Goal: Navigation & Orientation: Find specific page/section

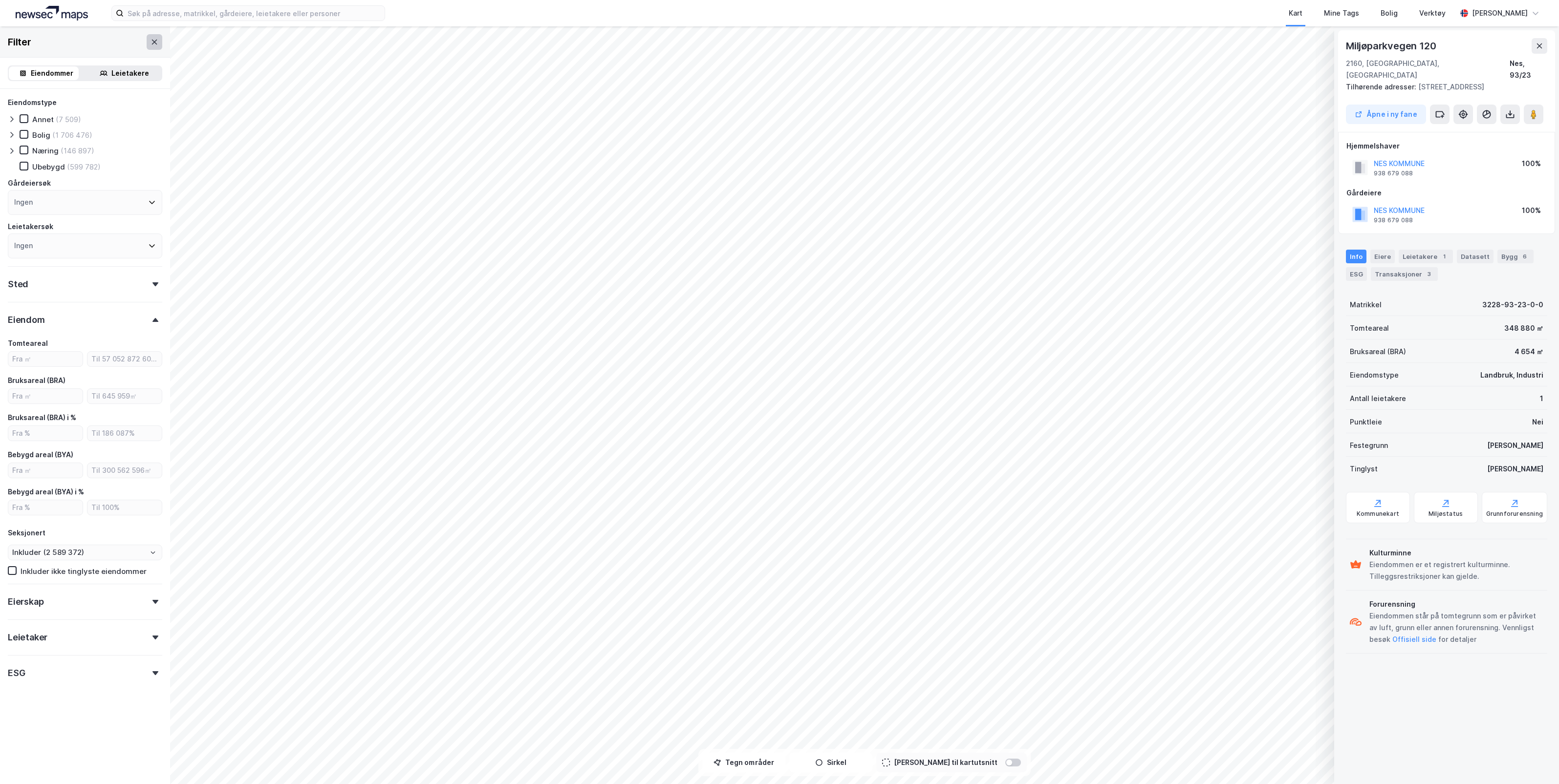
click at [151, 42] on icon at bounding box center [154, 42] width 8 height 8
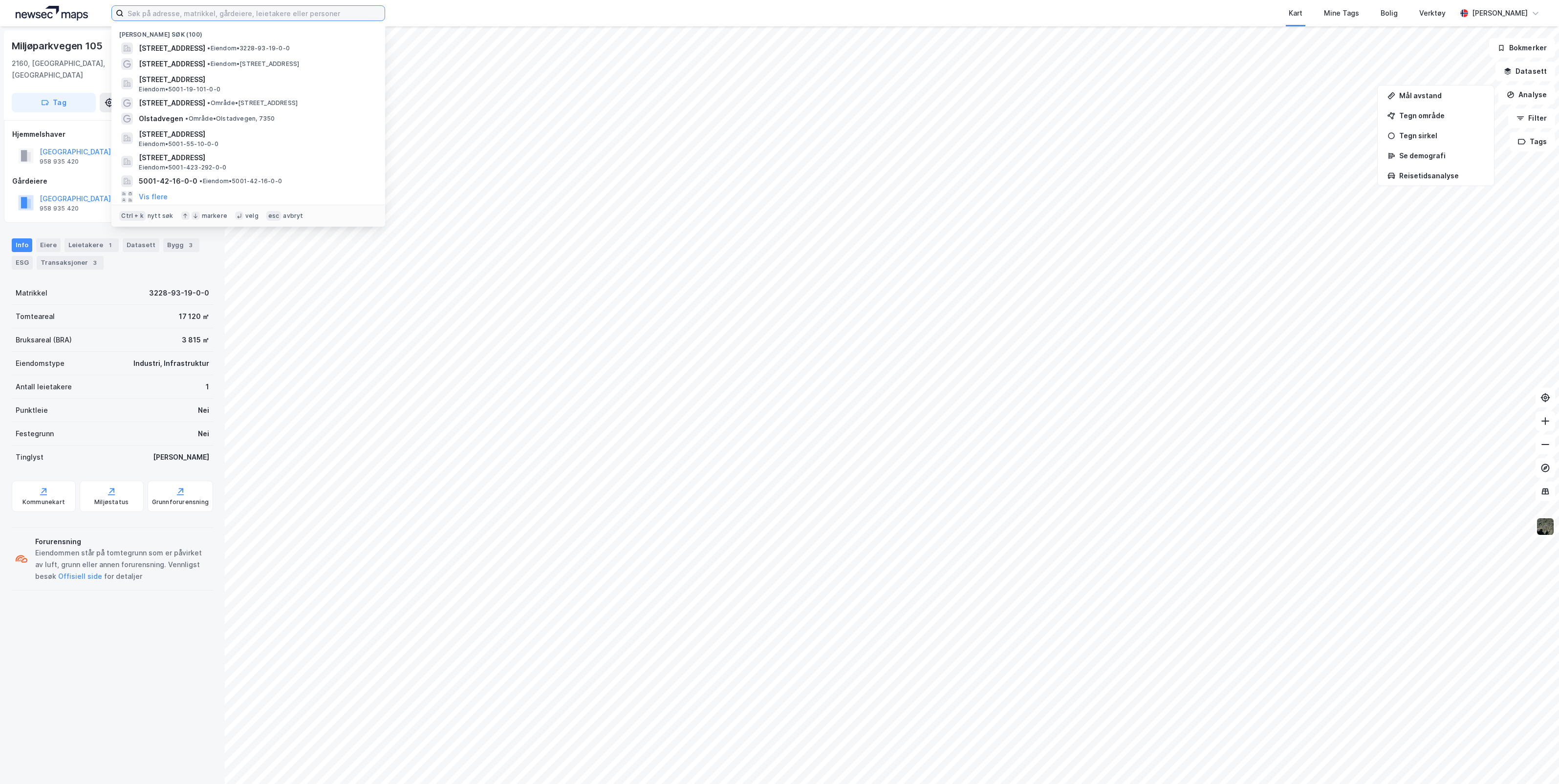
click at [267, 11] on input at bounding box center [254, 13] width 261 height 15
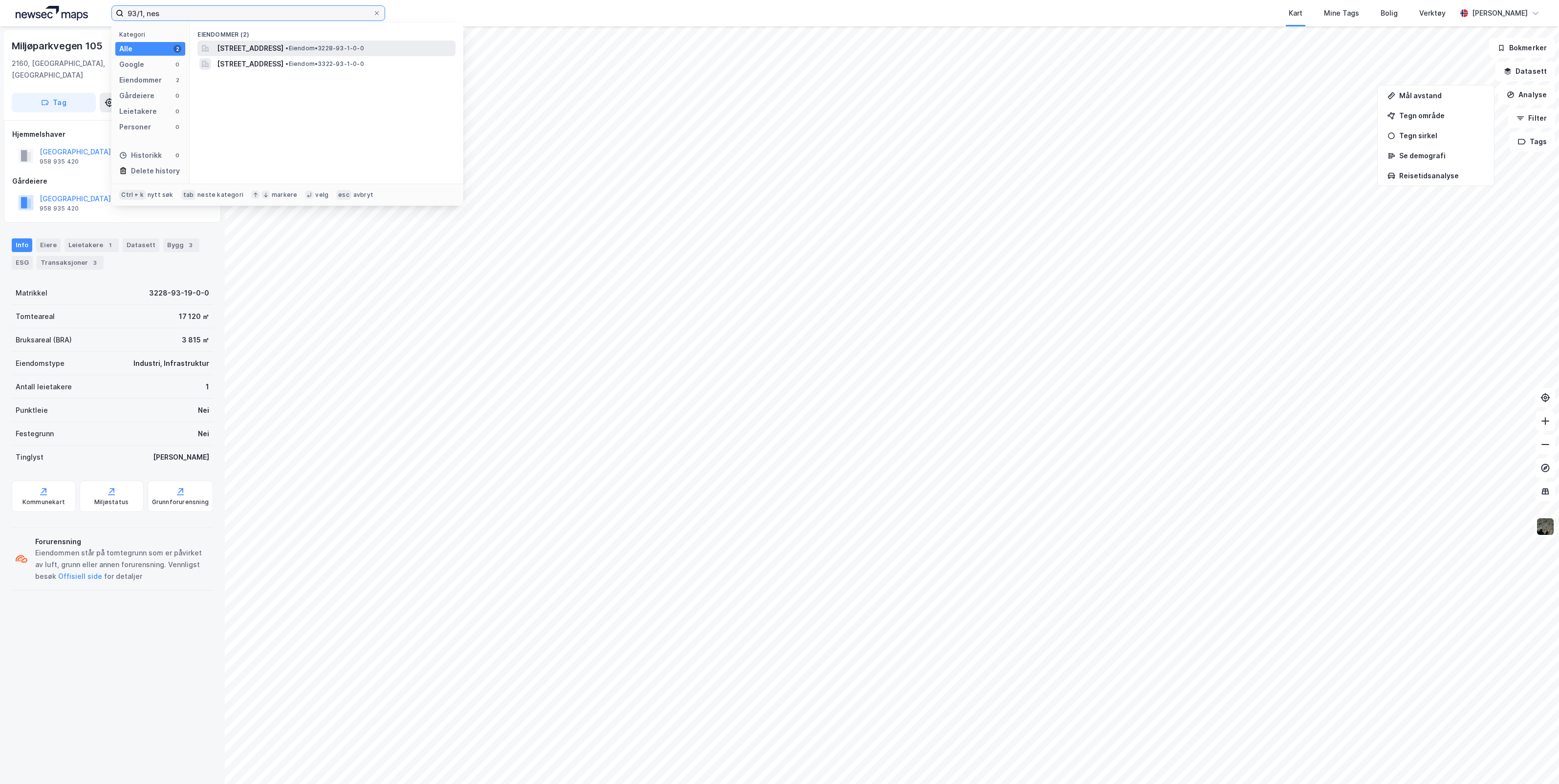
type input "93/1, nes"
click at [283, 44] on span "[STREET_ADDRESS]" at bounding box center [251, 48] width 67 height 11
